Goal: Information Seeking & Learning: Learn about a topic

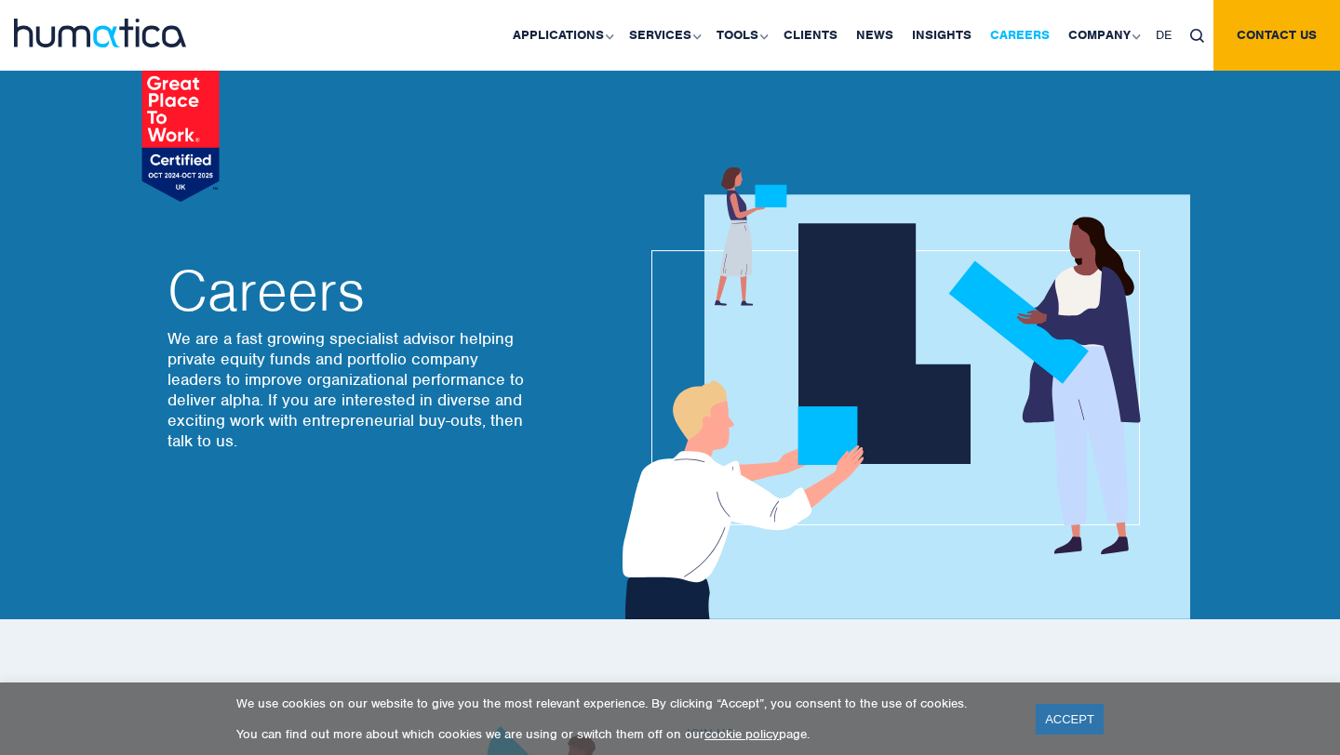
click at [1023, 43] on link "Careers" at bounding box center [1020, 35] width 78 height 71
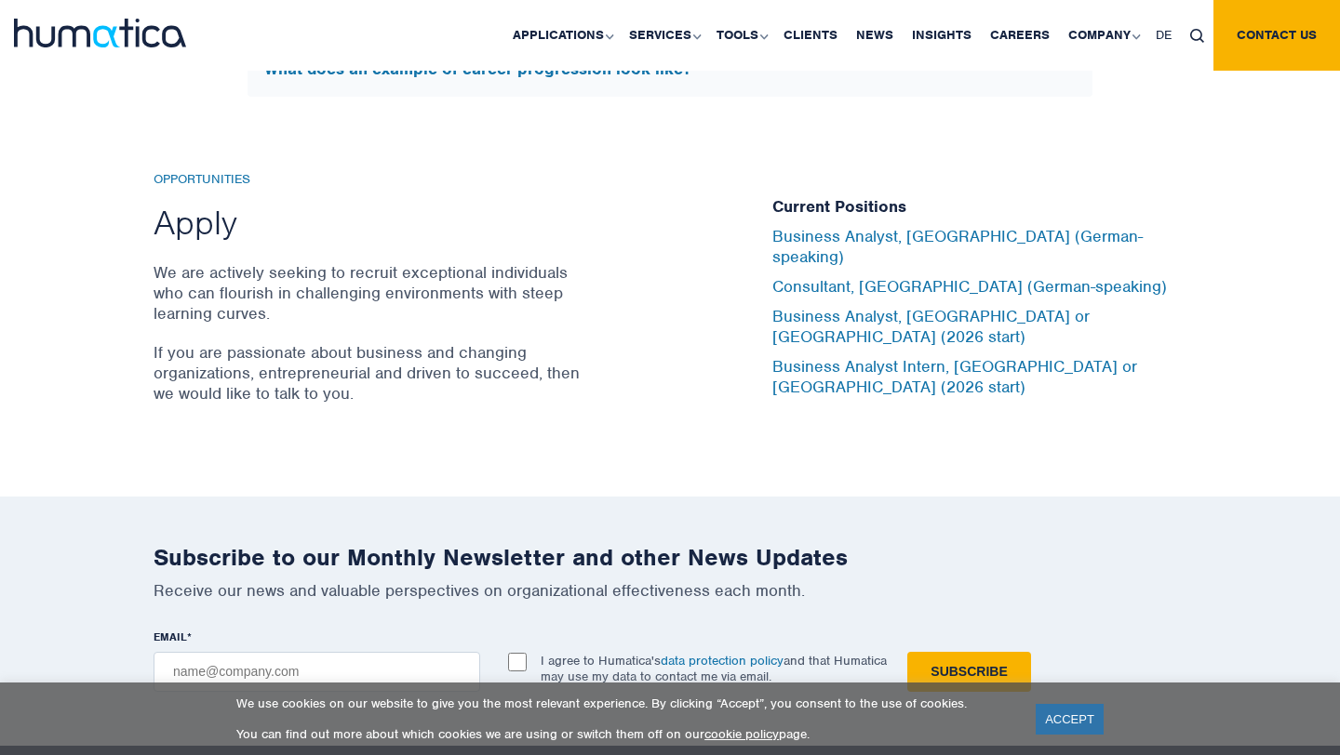
scroll to position [6119, 0]
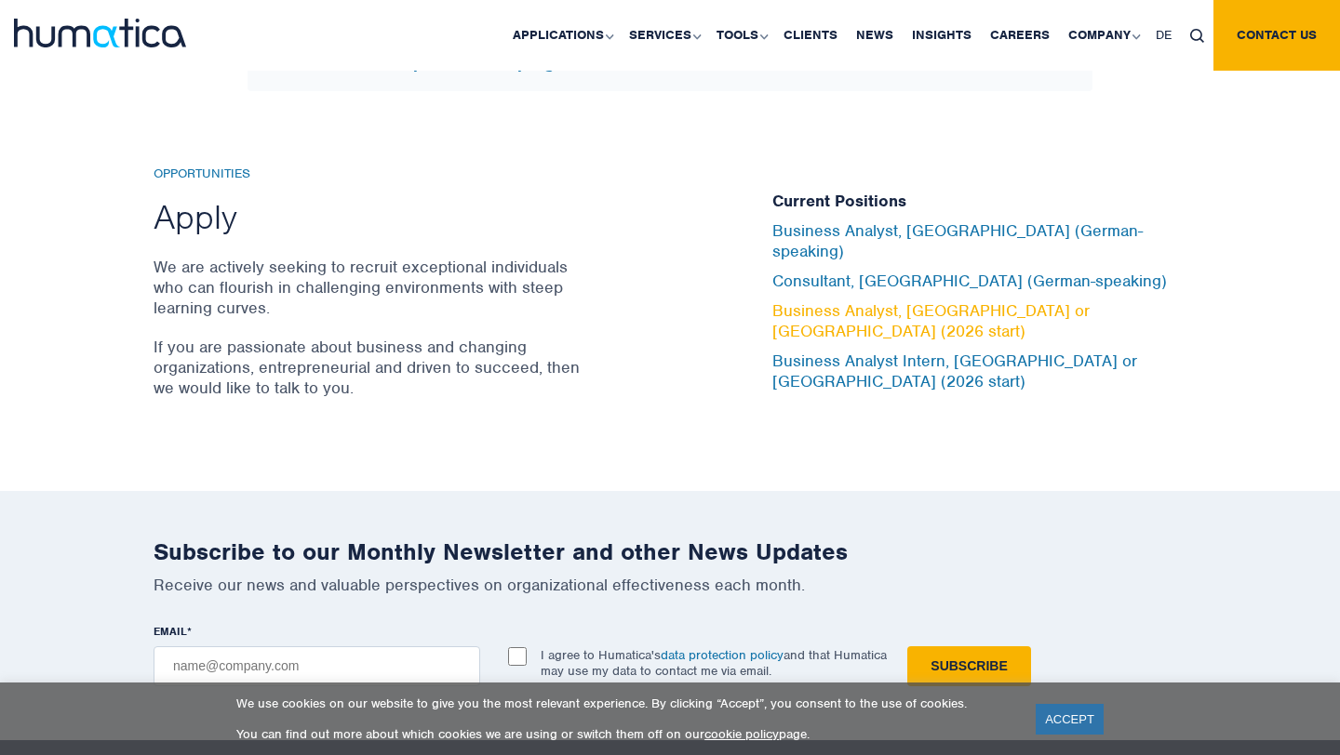
click at [958, 312] on link "Business Analyst, [GEOGRAPHIC_DATA] or [GEOGRAPHIC_DATA] (2026 start)" at bounding box center [930, 321] width 317 height 41
